Goal: Task Accomplishment & Management: Manage account settings

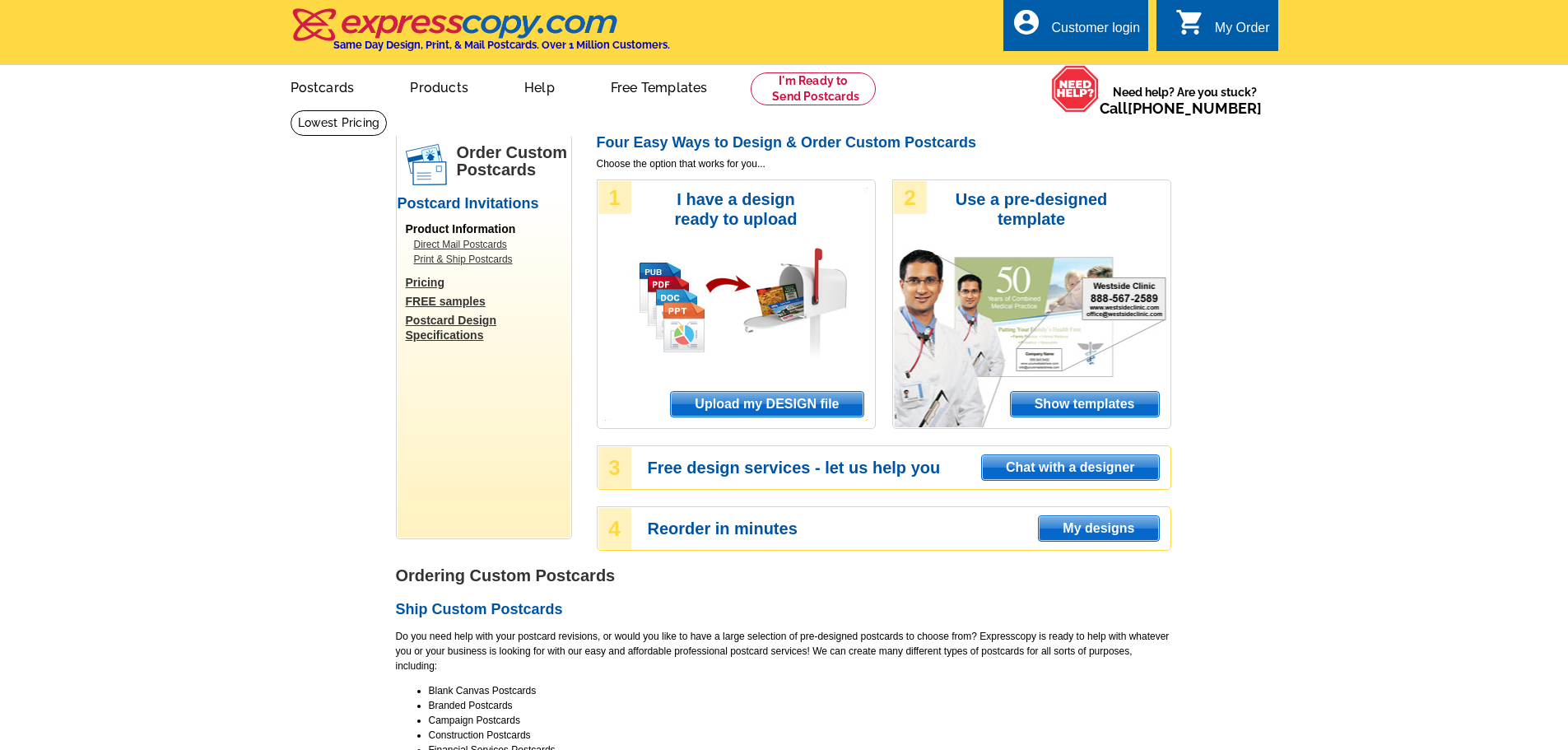
click at [1109, 23] on div "Customer login" at bounding box center [1095, 32] width 89 height 23
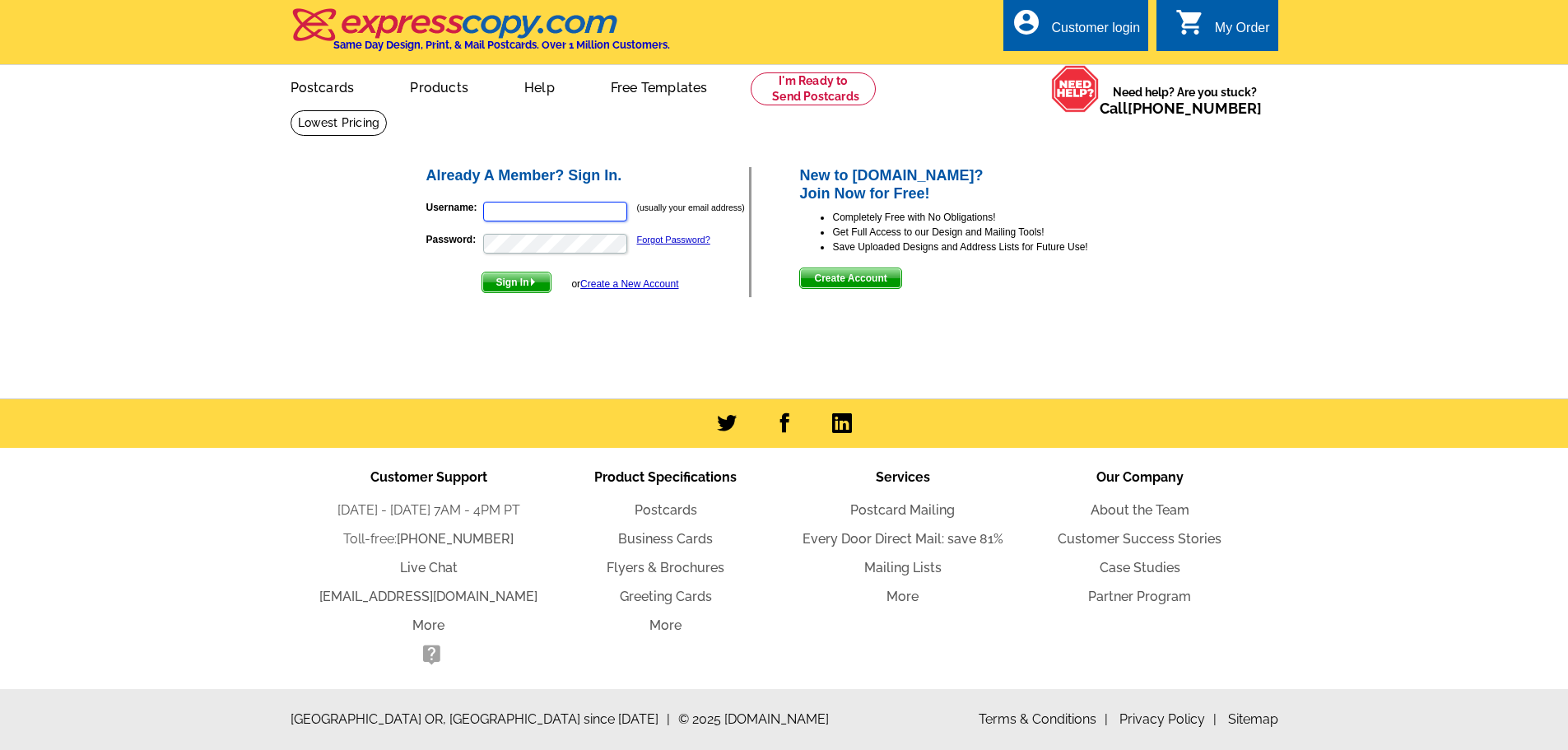
click at [589, 214] on input "Username:" at bounding box center [556, 211] width 144 height 20
type input "[PERSON_NAME][EMAIL_ADDRESS][DOMAIN_NAME]"
click at [518, 288] on span "Sign In" at bounding box center [516, 282] width 69 height 20
